Goal: Task Accomplishment & Management: Use online tool/utility

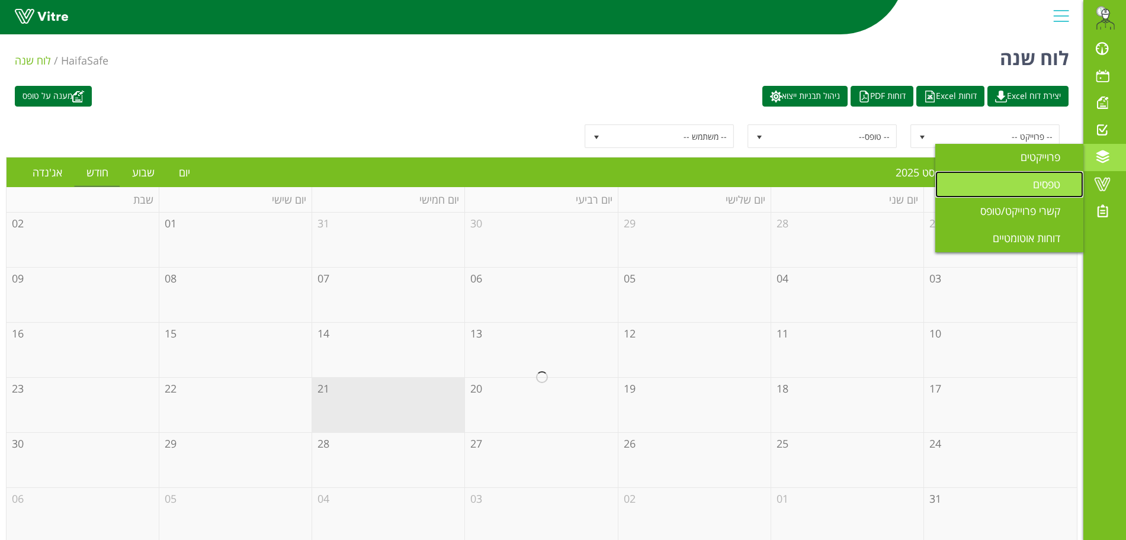
click at [1031, 191] on link "טפסים" at bounding box center [1010, 184] width 148 height 27
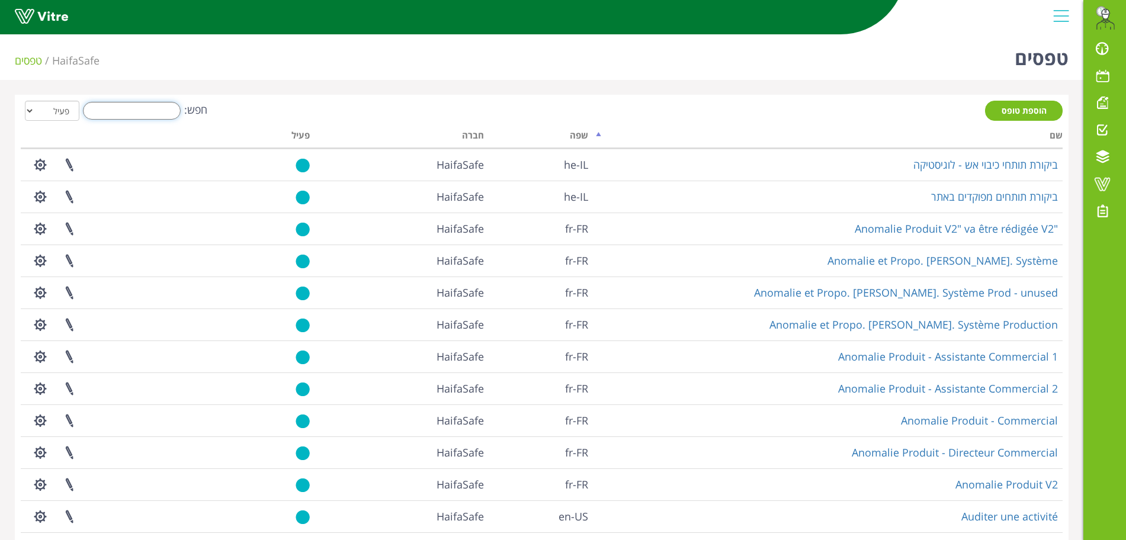
click at [131, 110] on input "חפש:" at bounding box center [132, 111] width 98 height 18
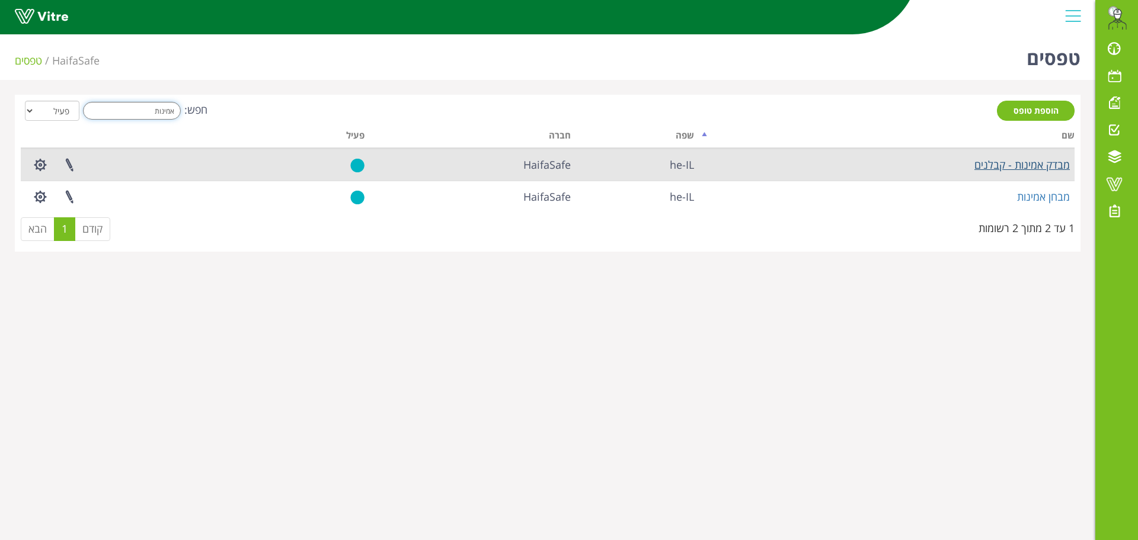
type input "אמינות"
click at [1027, 162] on link "מבדק אמינות - קבלנים" at bounding box center [1021, 165] width 95 height 14
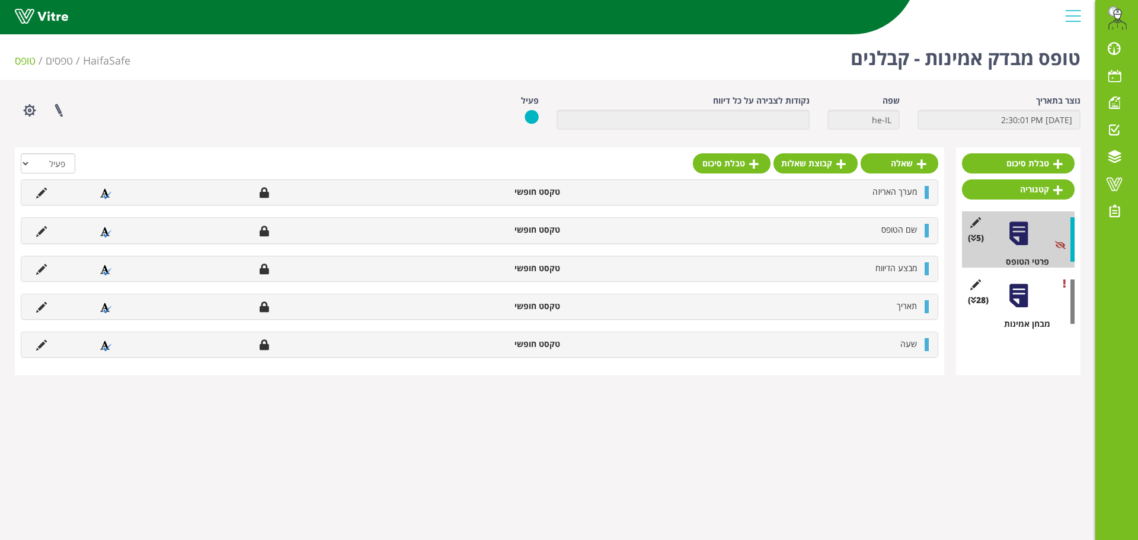
click at [1023, 297] on div at bounding box center [1018, 296] width 27 height 27
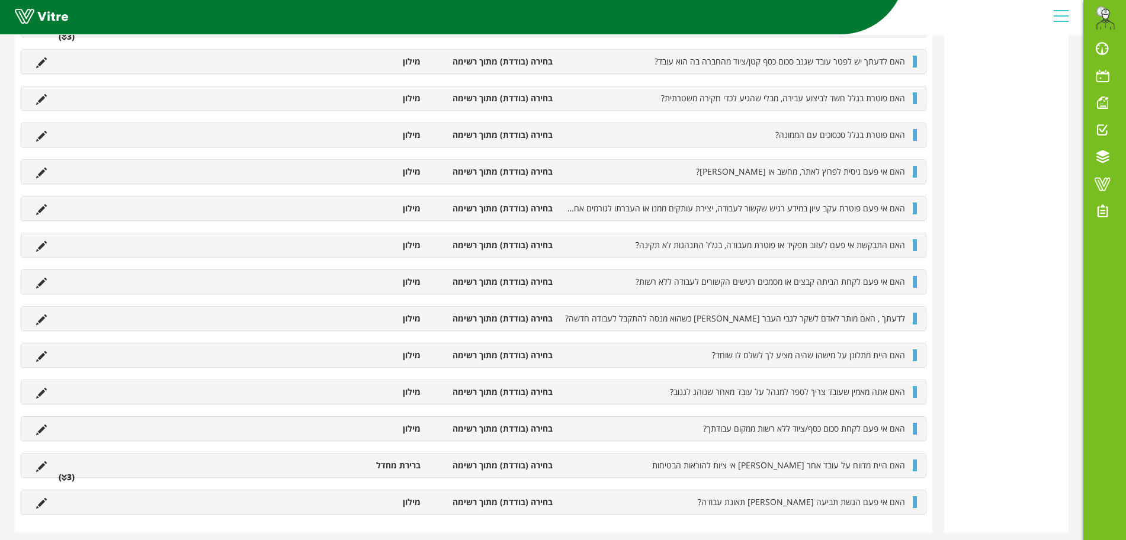
scroll to position [688, 0]
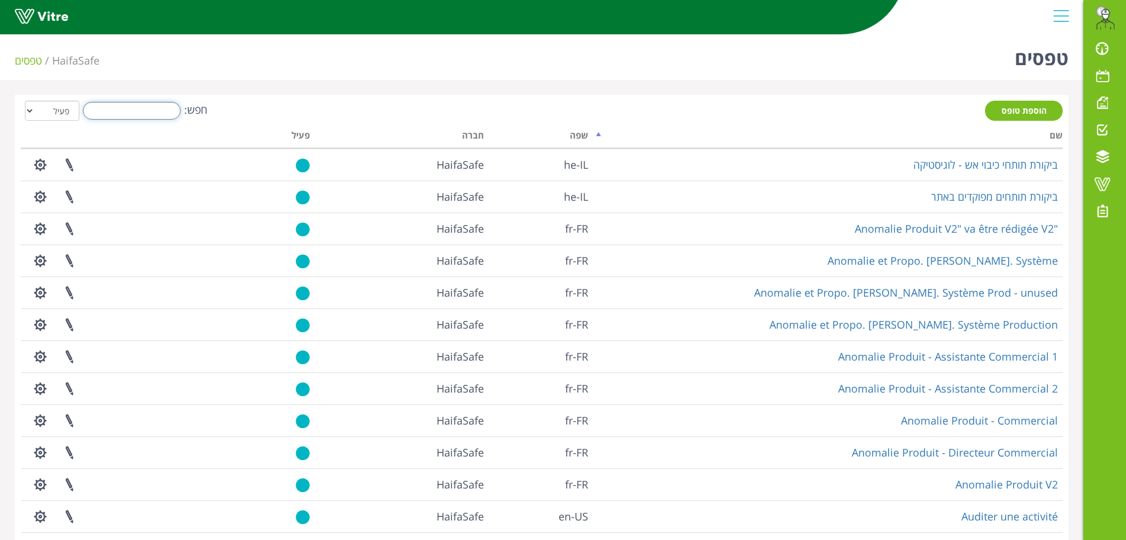
click at [162, 116] on input "חפש:" at bounding box center [132, 111] width 98 height 18
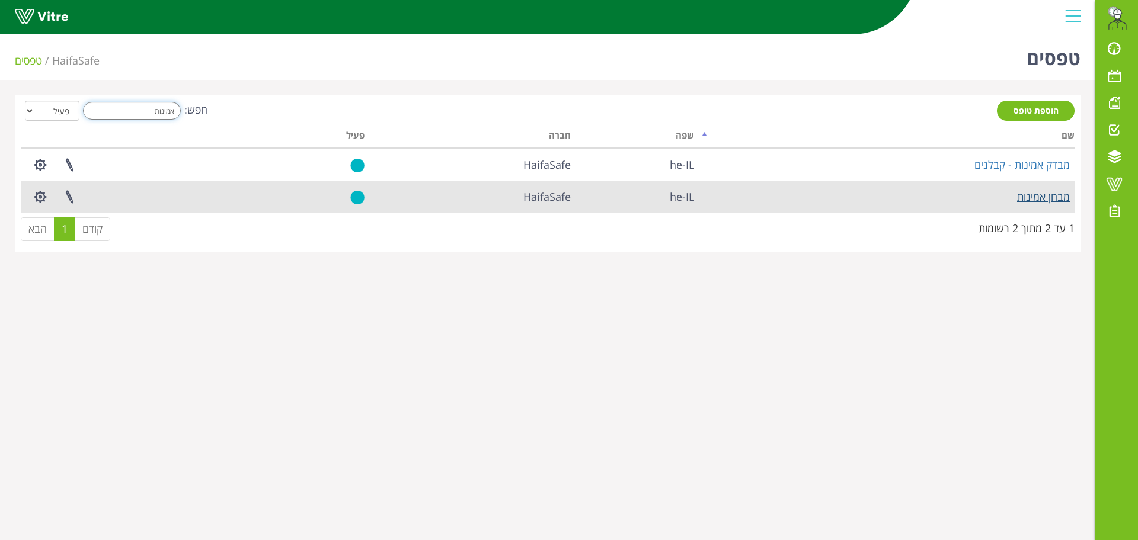
type input "אמינות"
click at [1050, 202] on link "מבחן אמינות" at bounding box center [1043, 197] width 53 height 14
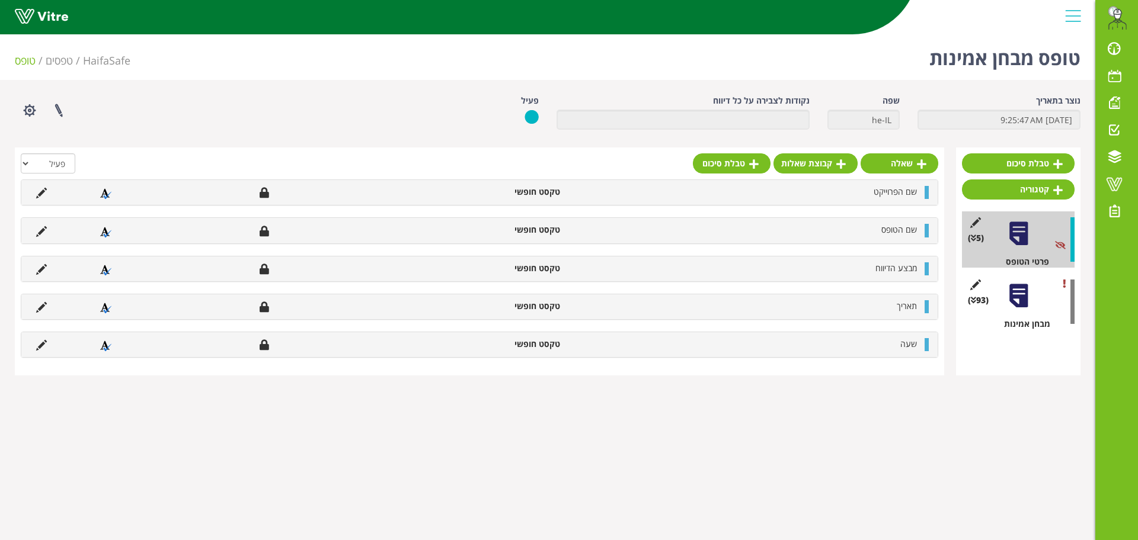
click at [1014, 288] on div at bounding box center [1018, 296] width 27 height 27
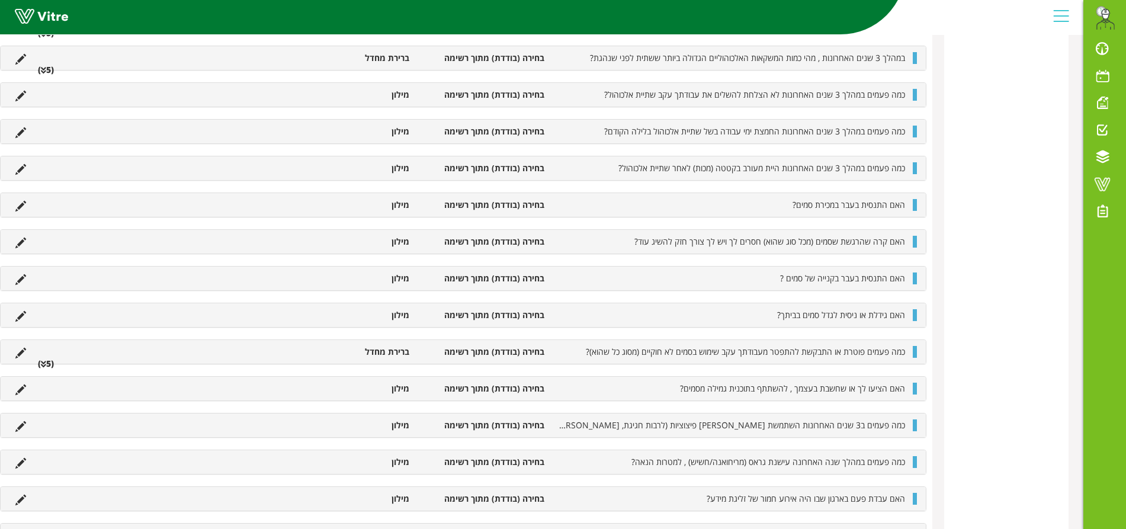
scroll to position [1333, 0]
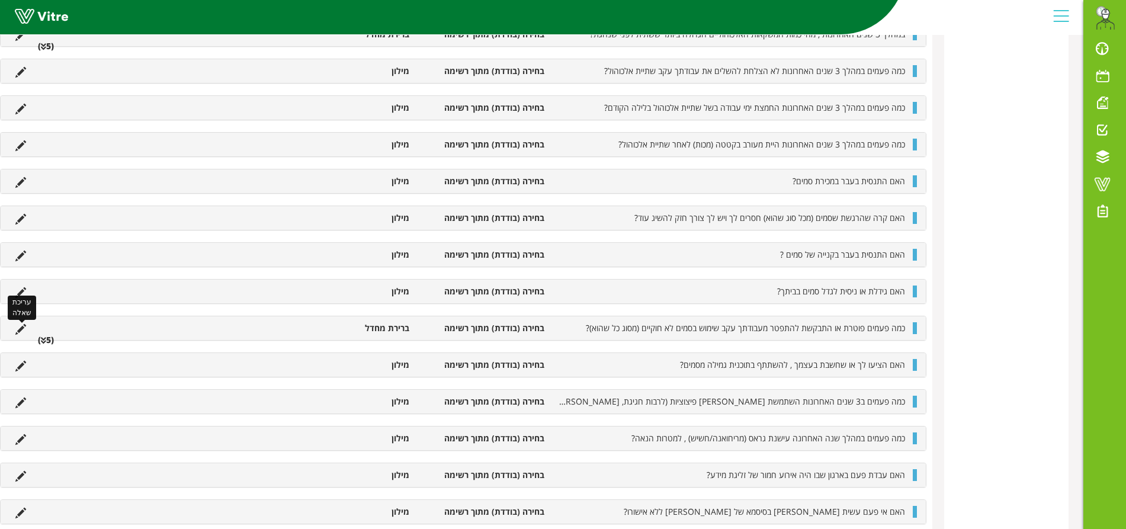
click at [20, 332] on icon at bounding box center [20, 329] width 11 height 11
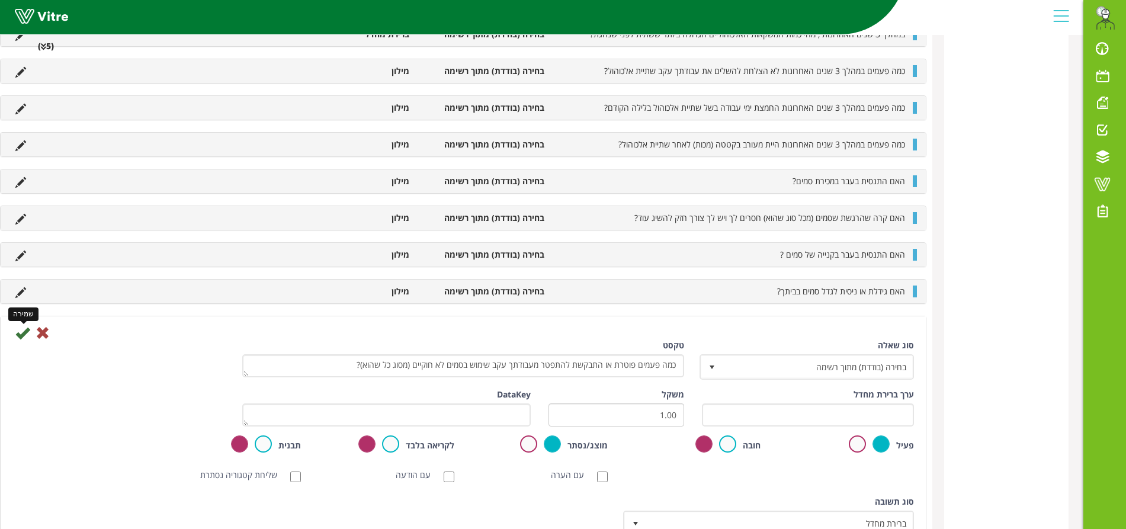
click at [19, 335] on icon at bounding box center [22, 333] width 14 height 14
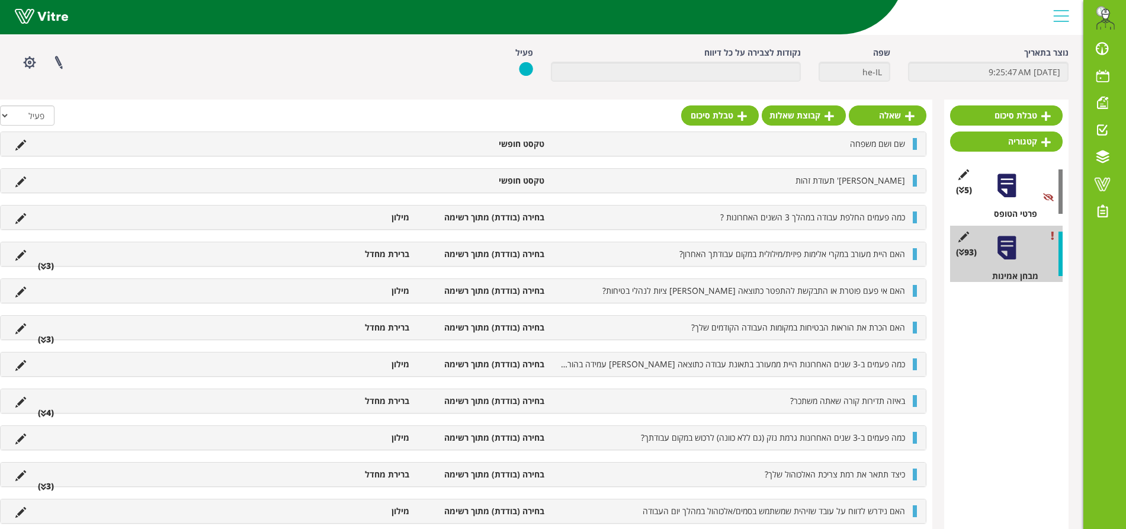
scroll to position [74, 0]
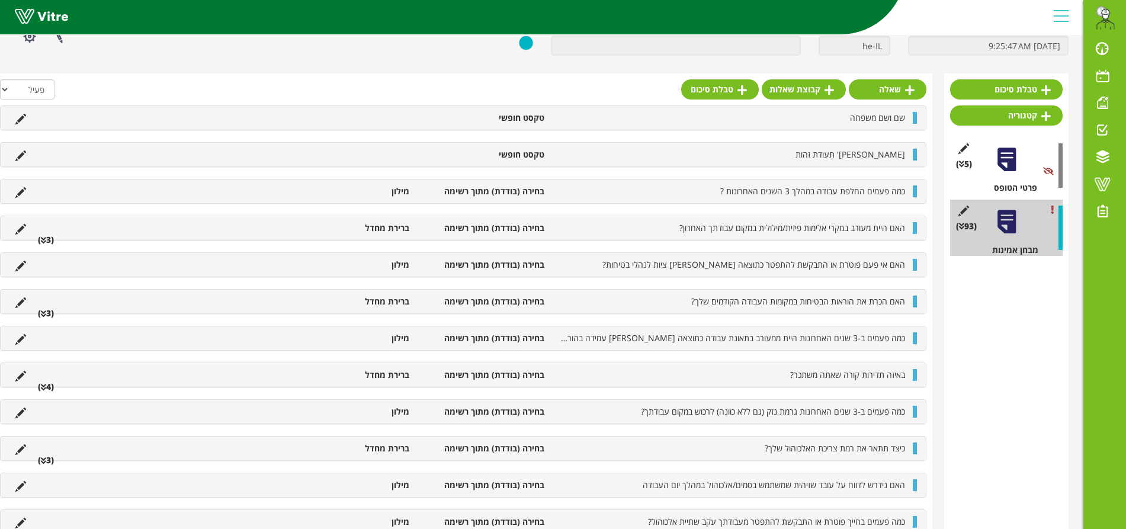
click at [49, 463] on li "(3 )" at bounding box center [46, 460] width 28 height 12
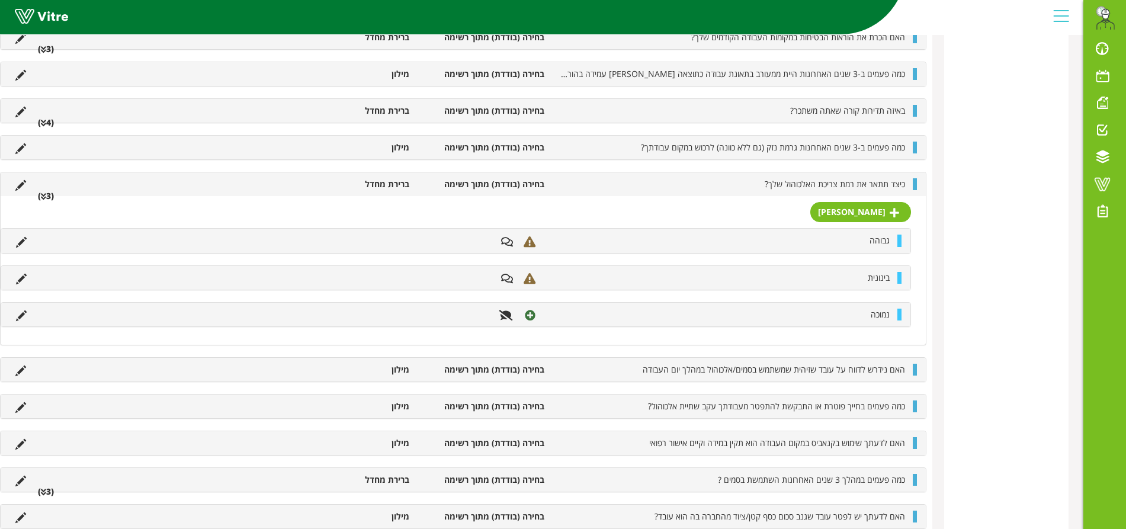
scroll to position [370, 0]
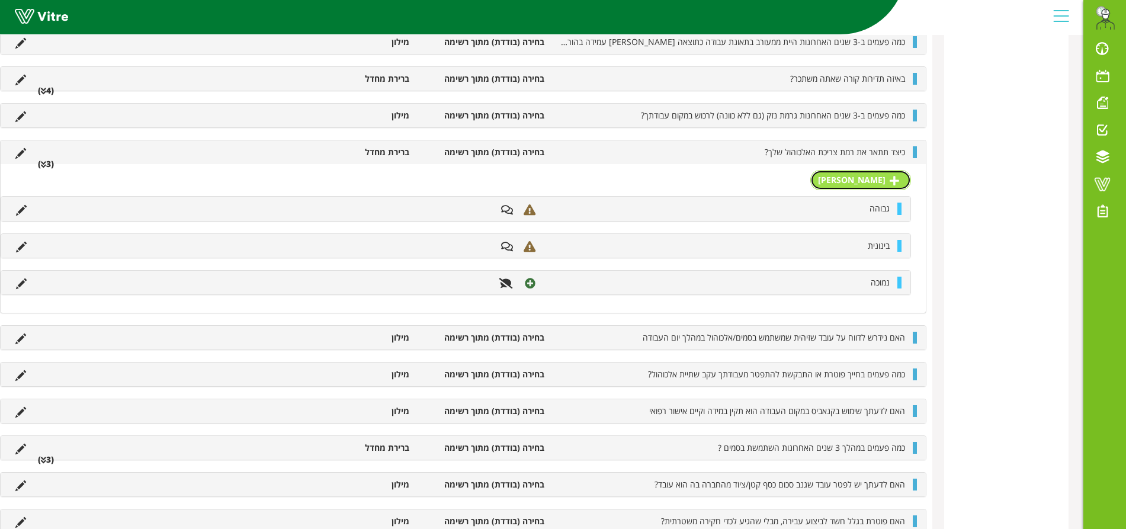
click at [869, 182] on link "[PERSON_NAME]" at bounding box center [861, 180] width 101 height 20
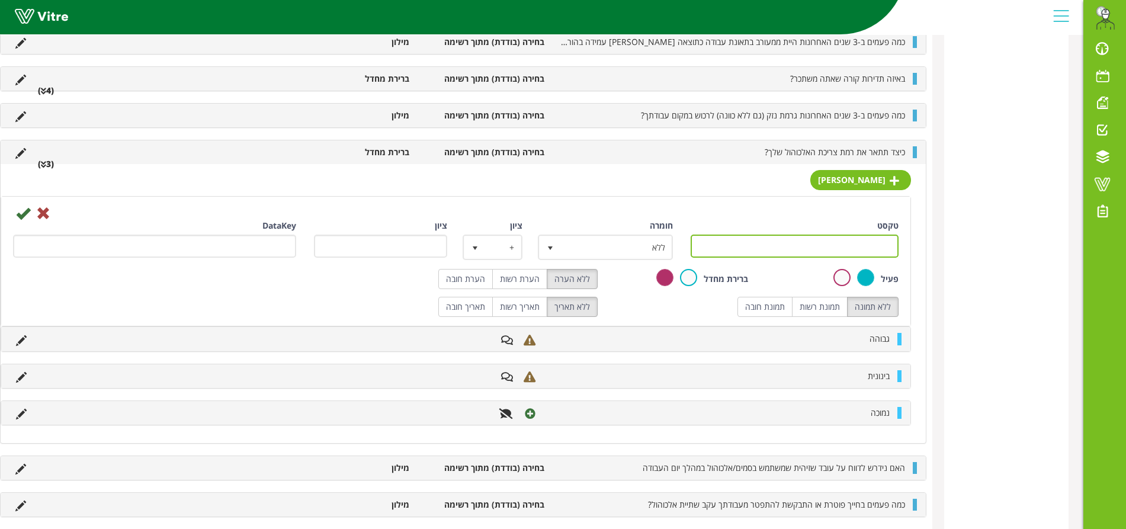
click at [820, 242] on input "טקסט" at bounding box center [795, 246] width 208 height 23
drag, startPoint x: 851, startPoint y: 250, endPoint x: 884, endPoint y: 250, distance: 32.6
click at [884, 250] on input "לא צורך" at bounding box center [795, 246] width 208 height 23
type input "ל"
type input "א"
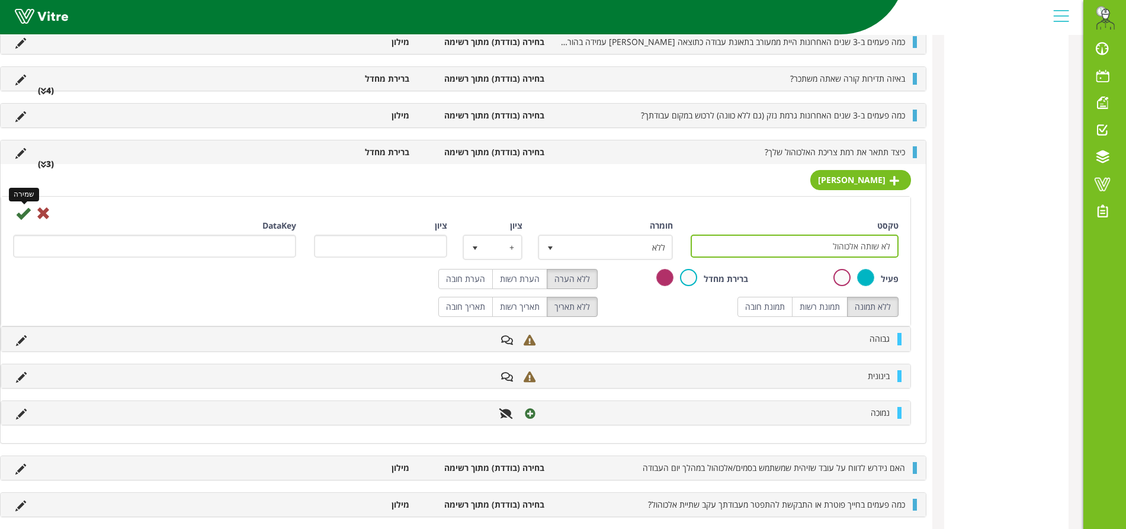
type input "לא שותה אלכוהול"
click at [18, 216] on icon at bounding box center [23, 213] width 14 height 14
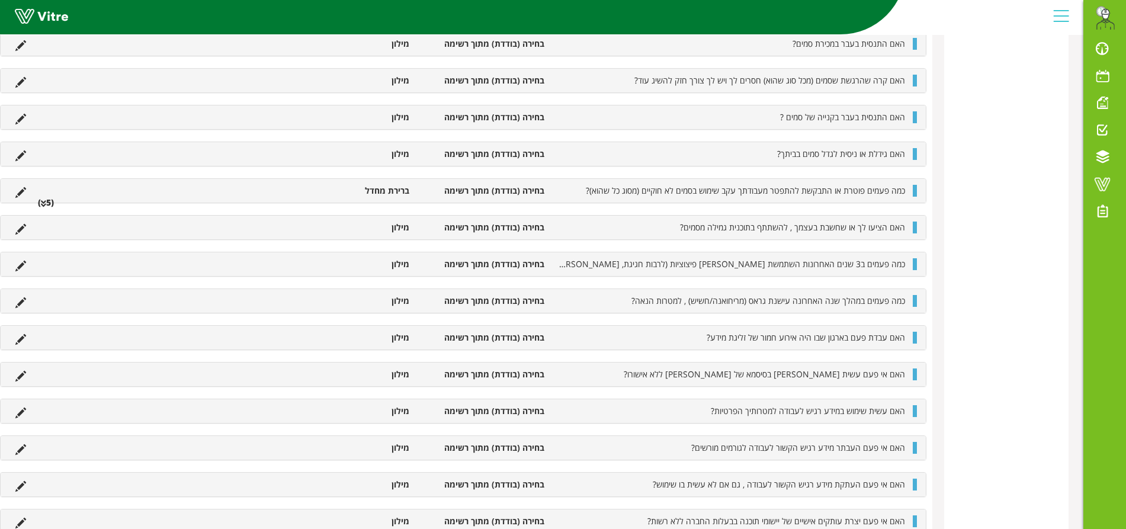
scroll to position [1, 0]
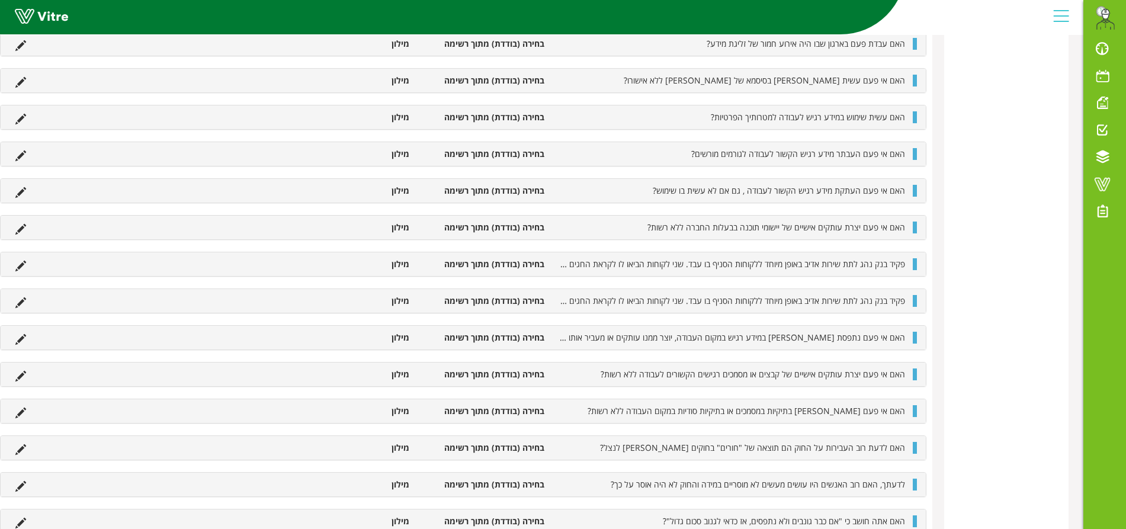
scroll to position [3015, 0]
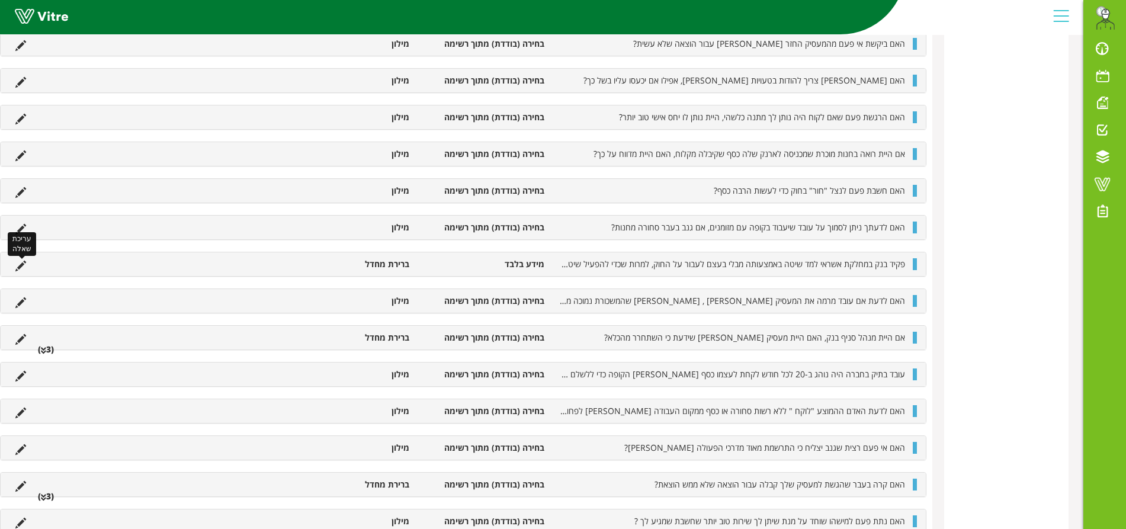
click at [15, 268] on icon at bounding box center [20, 266] width 11 height 11
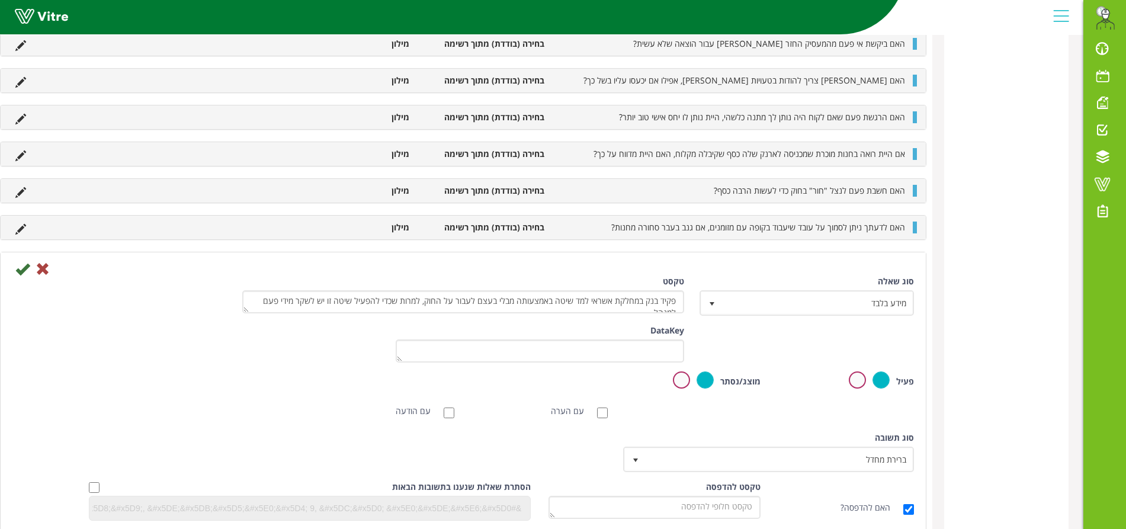
scroll to position [2991, 0]
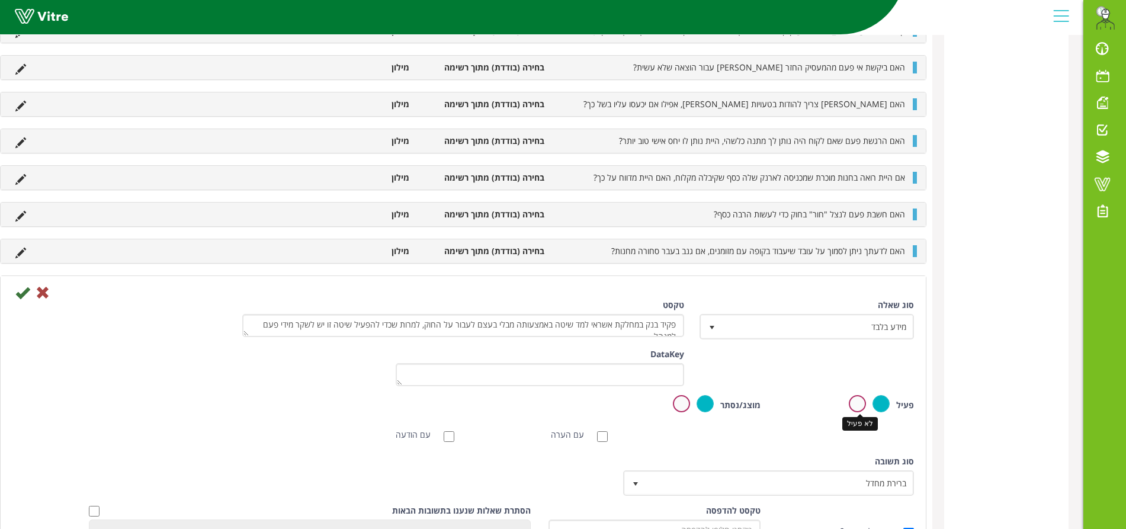
click at [860, 406] on label at bounding box center [857, 403] width 17 height 17
click at [0, 0] on input "radio" at bounding box center [0, 0] width 0 height 0
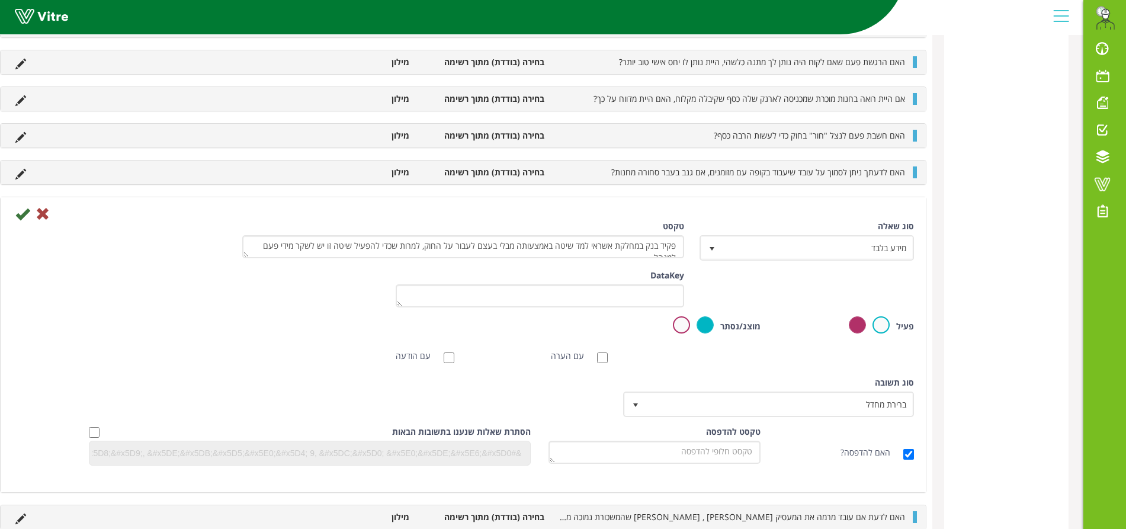
scroll to position [3065, 0]
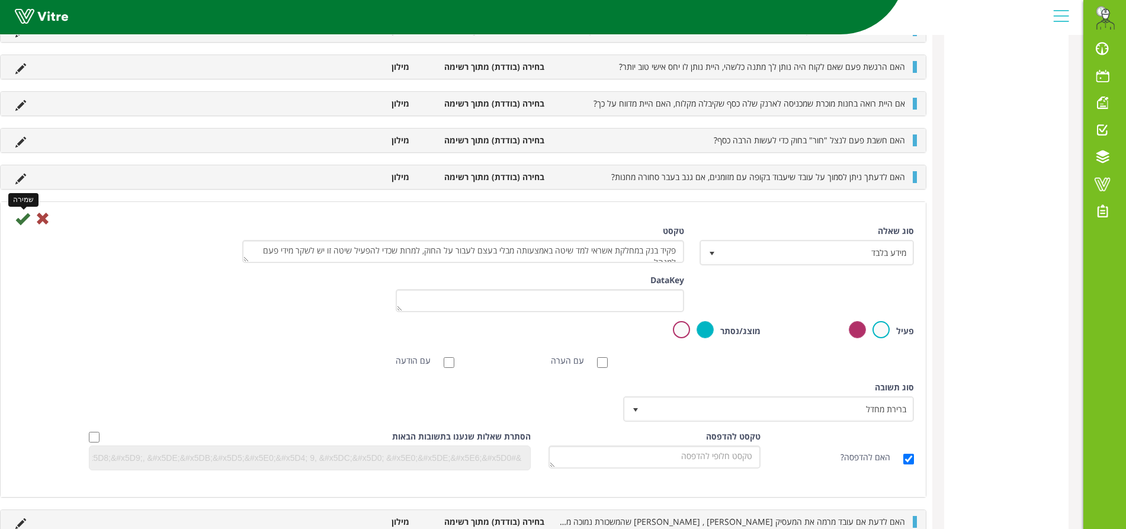
click at [18, 220] on icon at bounding box center [22, 219] width 14 height 14
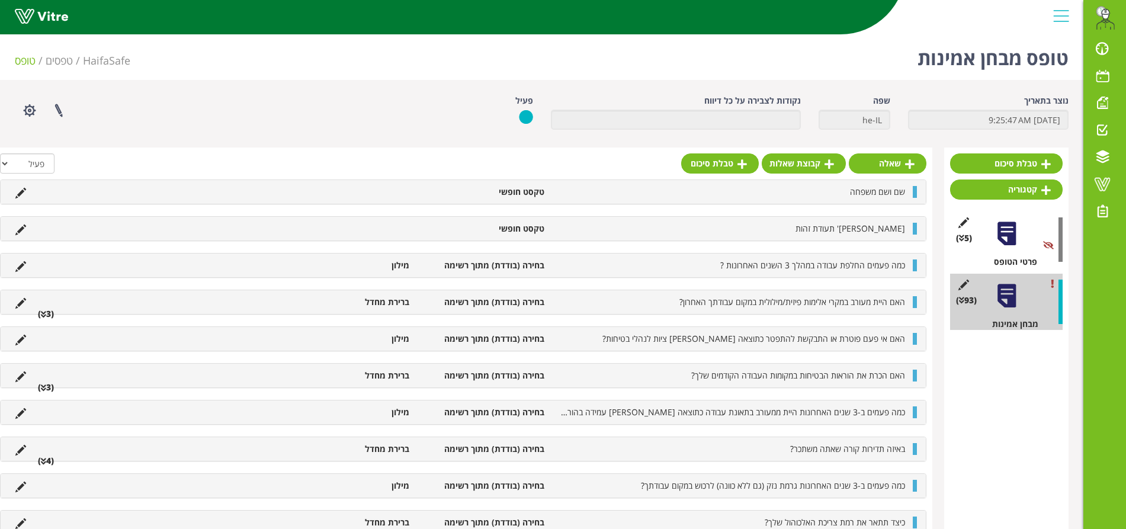
scroll to position [1252, 0]
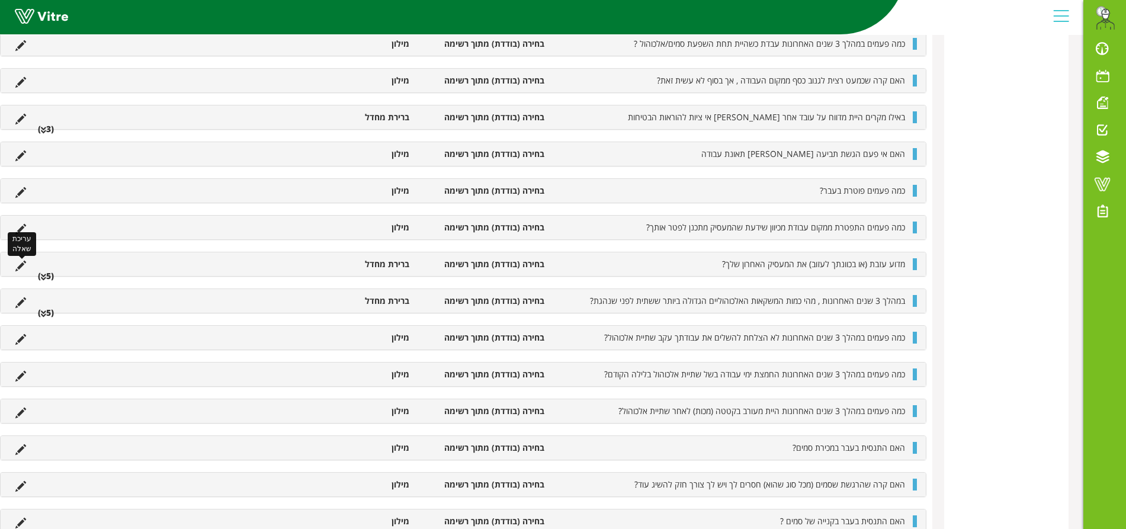
click at [19, 271] on icon at bounding box center [20, 266] width 11 height 11
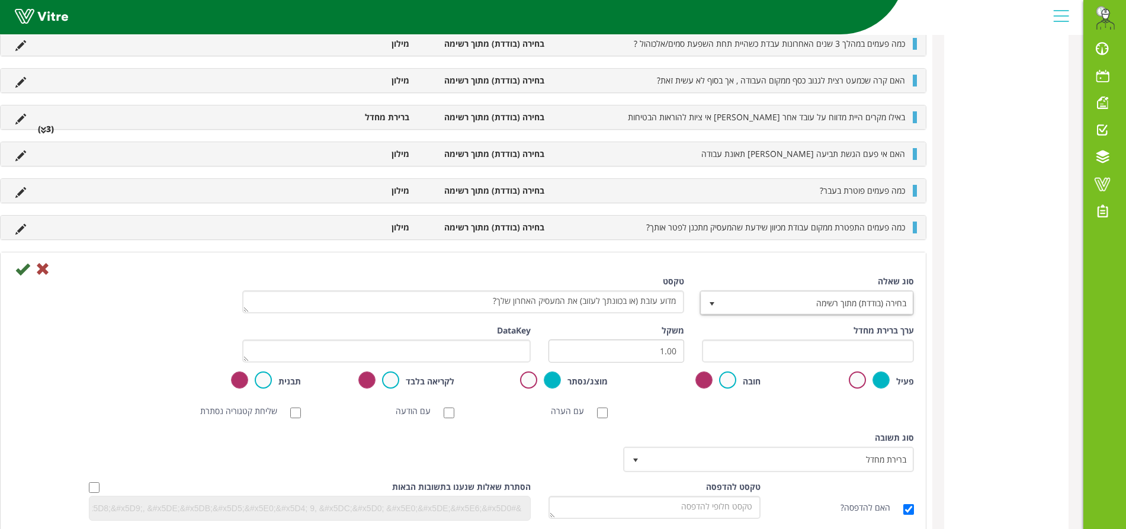
scroll to position [1228, 0]
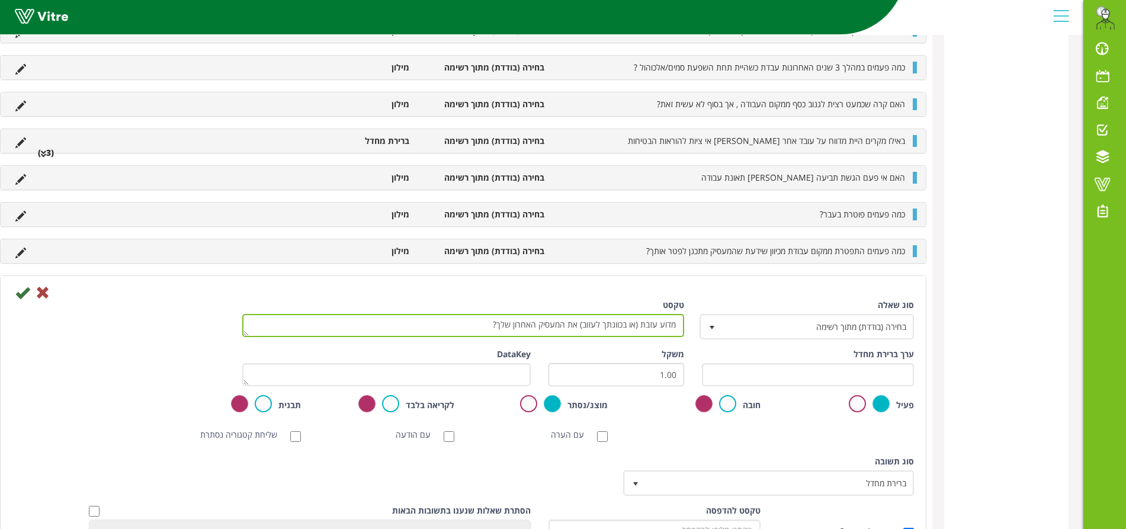
click at [633, 323] on textarea "מדוע עזבת (או בכוונתך לעזוב) את המעסיק האחרון שלך?" at bounding box center [463, 325] width 442 height 23
click at [638, 328] on textarea "מדוע עזבת (או בכוונתך לעזוב) את המעסיק האחרון שלך?" at bounding box center [463, 325] width 442 height 23
click at [581, 323] on textarea "מדוע עזבת (או בכוונתך לעזוב) את המעסיק האחרון שלך?" at bounding box center [463, 325] width 442 height 23
type textarea "מדוע עזבת או בכוונתך לעזוב את המעסיק האחרון שלך?"
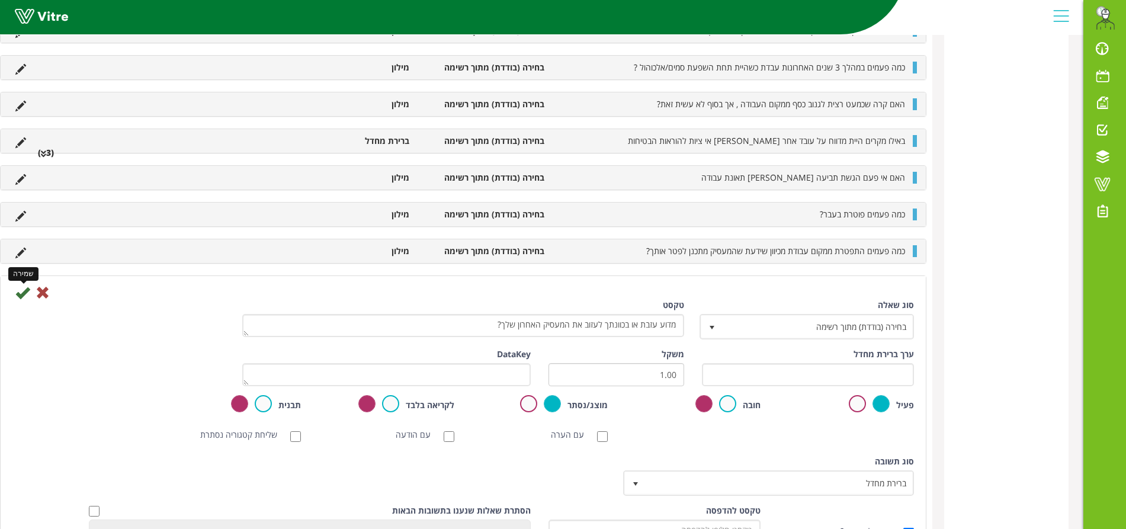
click at [21, 297] on icon at bounding box center [22, 293] width 14 height 14
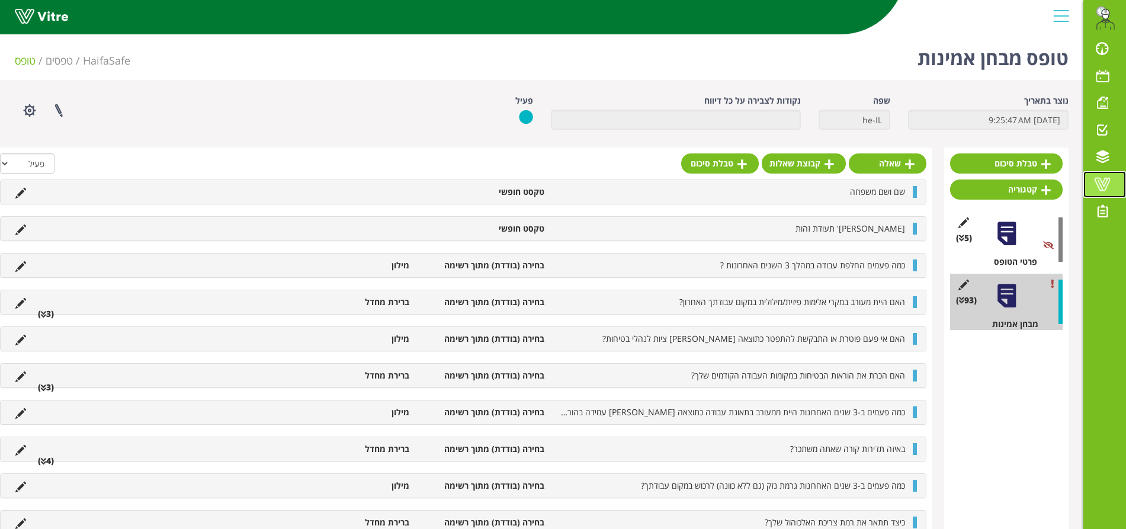
click at [1102, 185] on span at bounding box center [1103, 184] width 30 height 14
